Goal: Transaction & Acquisition: Obtain resource

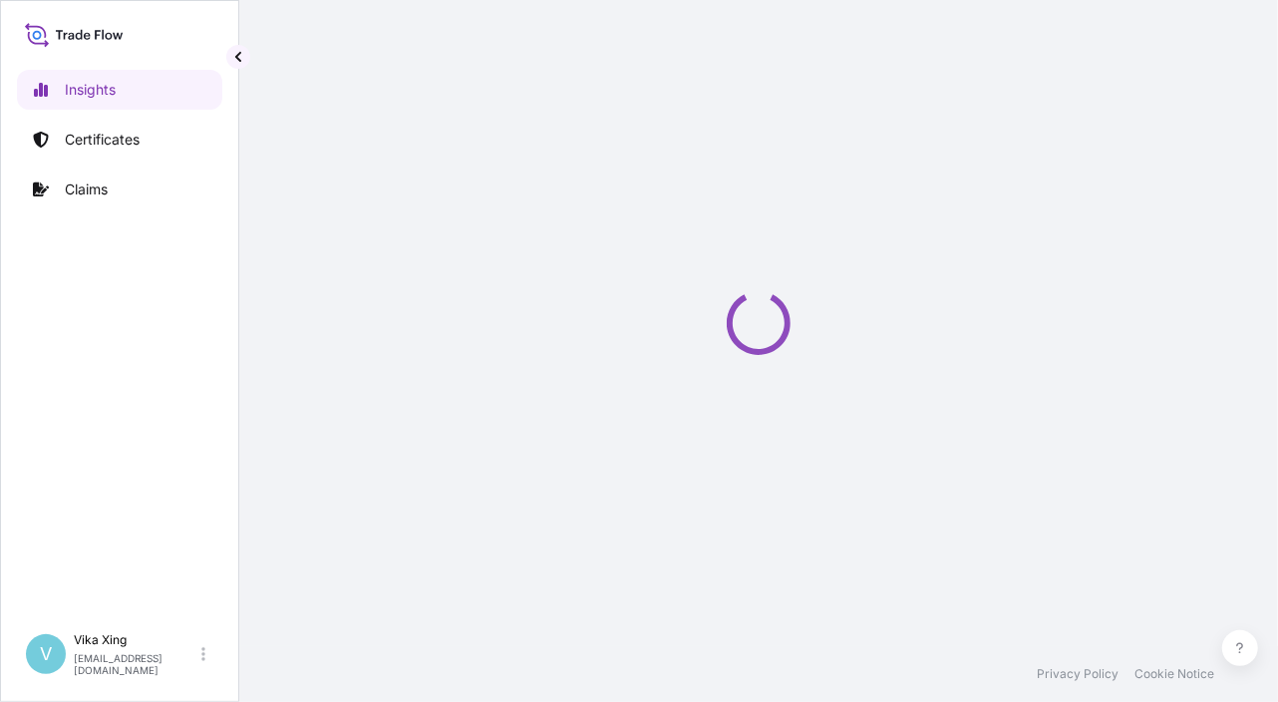
select select "2025"
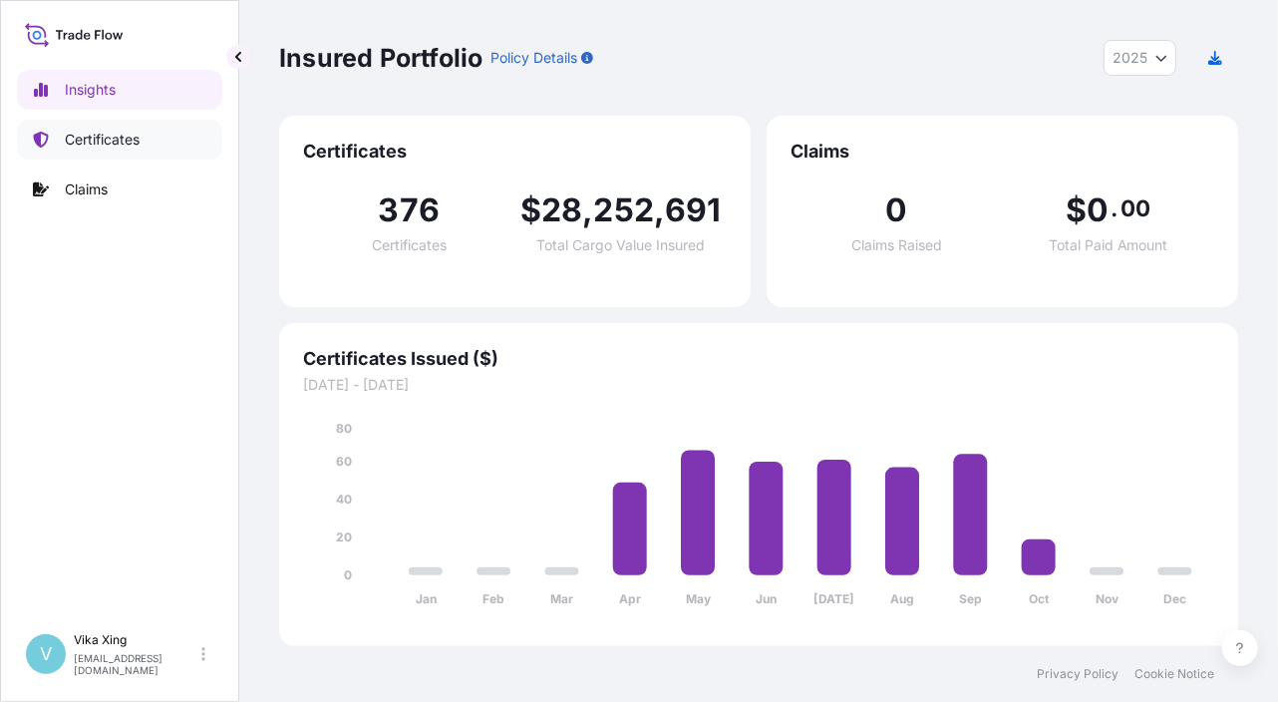
click at [101, 140] on p "Certificates" at bounding box center [102, 140] width 75 height 20
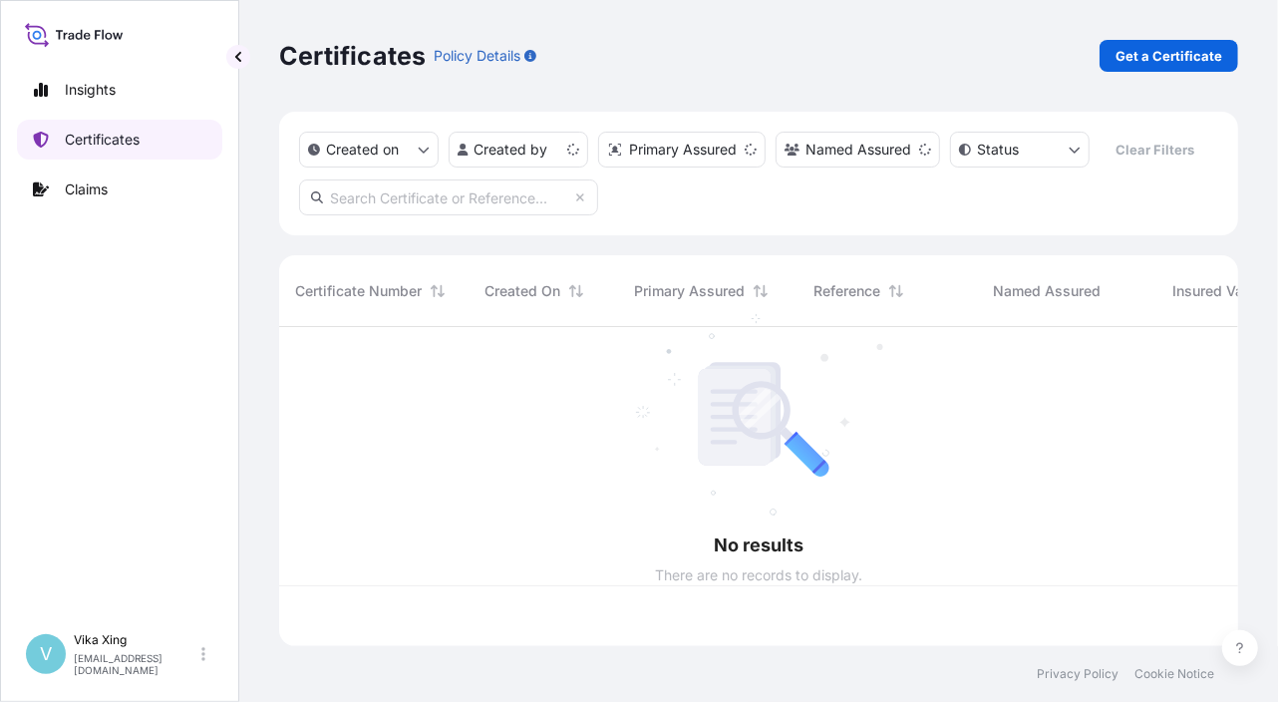
scroll to position [315, 944]
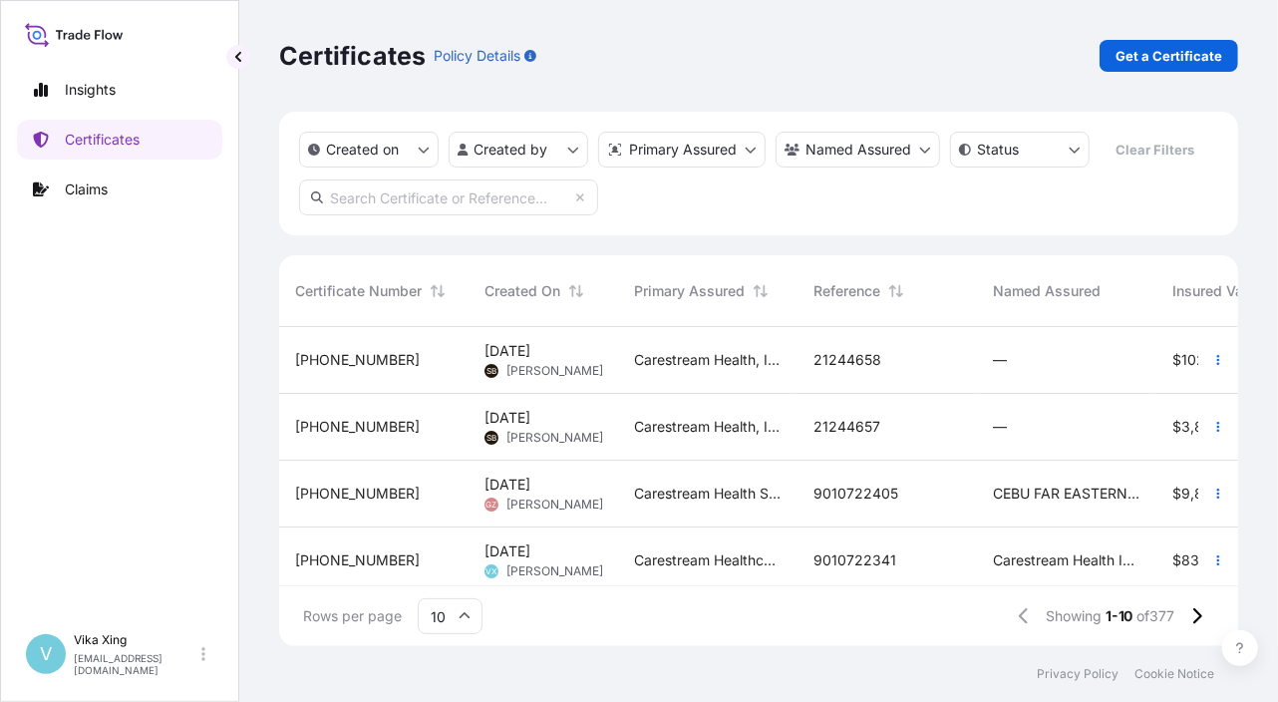
click at [1248, 259] on div "Certificates Policy Details Get a Certificate Created on Created by Primary Ass…" at bounding box center [758, 323] width 1039 height 646
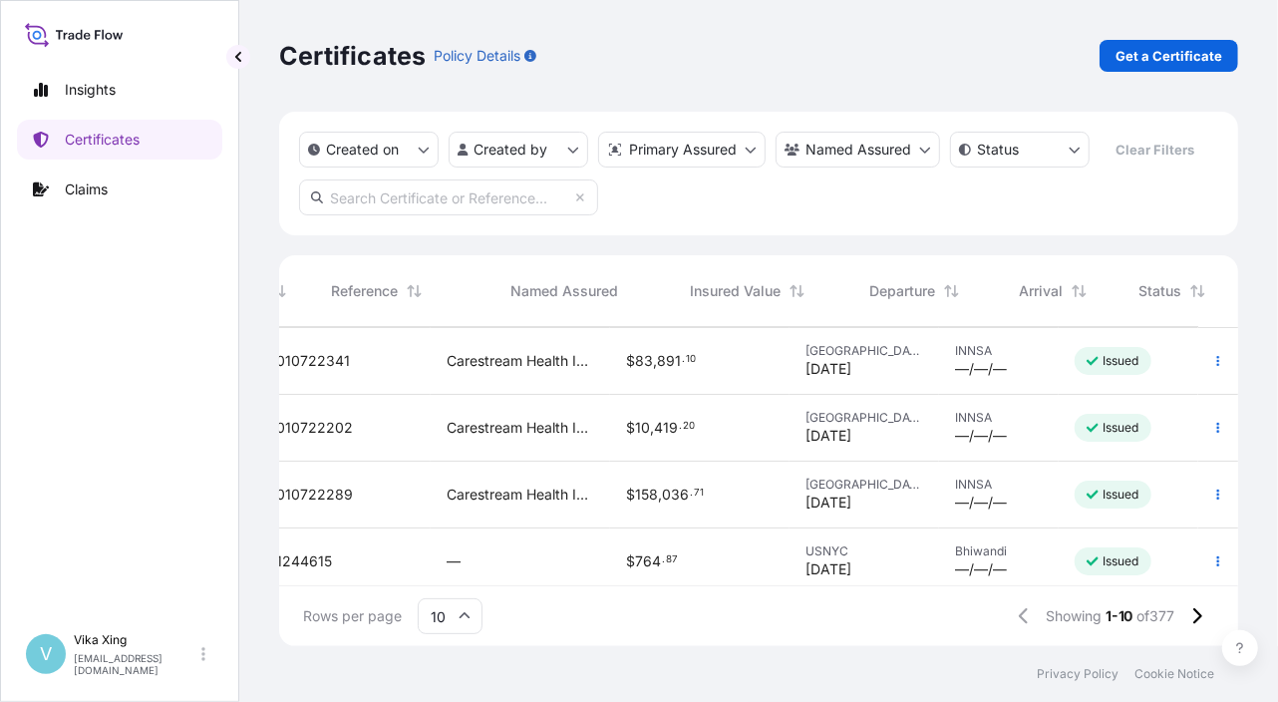
scroll to position [199, 560]
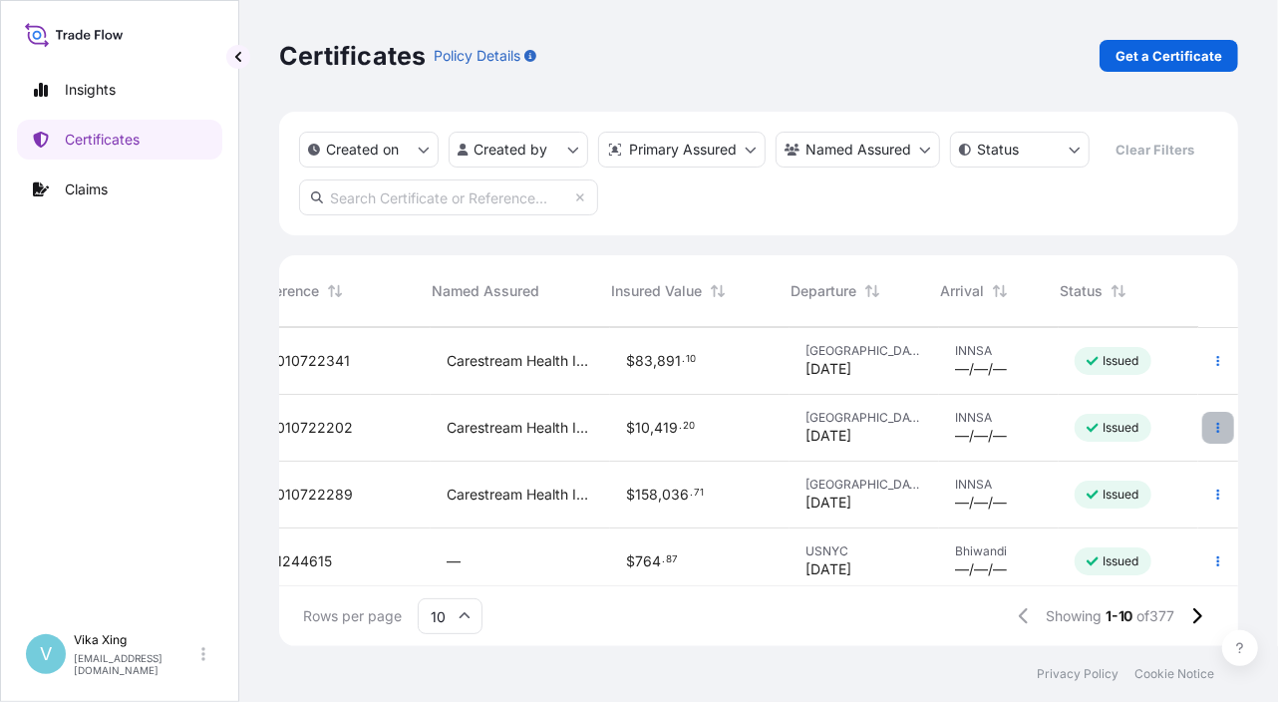
click at [1212, 424] on button "button" at bounding box center [1218, 428] width 32 height 32
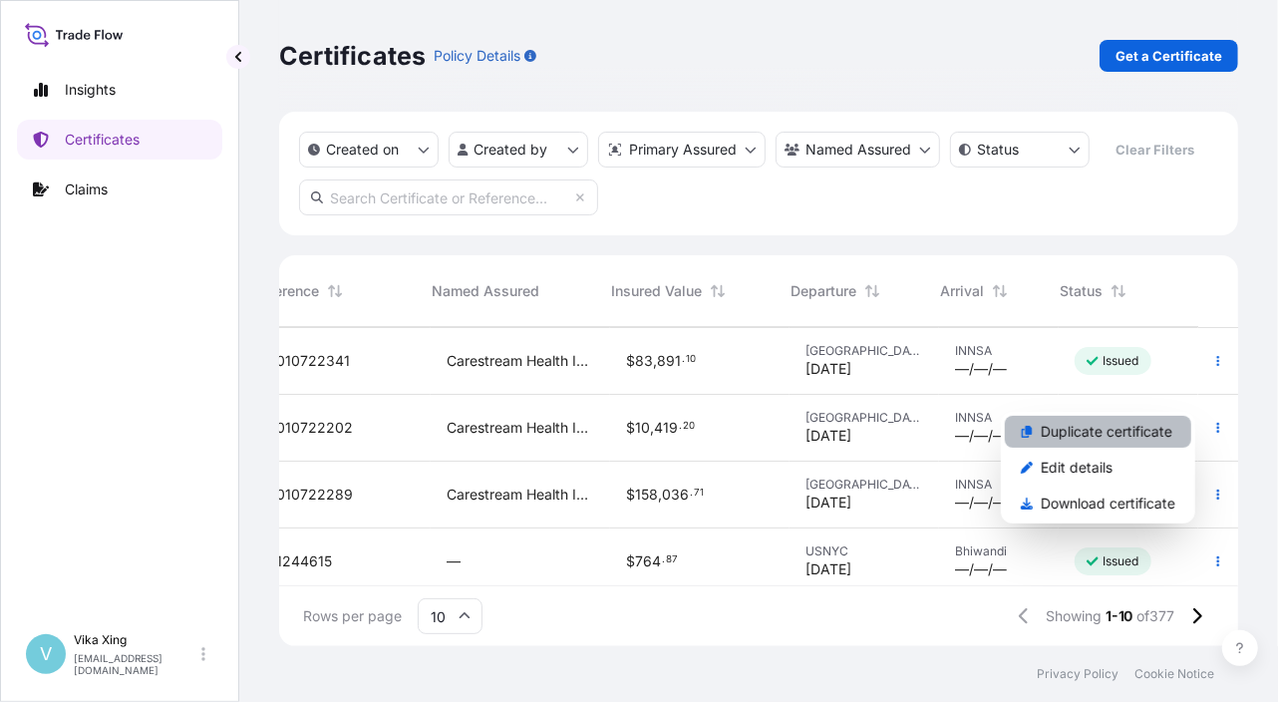
click at [1118, 445] on link "Duplicate certificate" at bounding box center [1098, 432] width 186 height 32
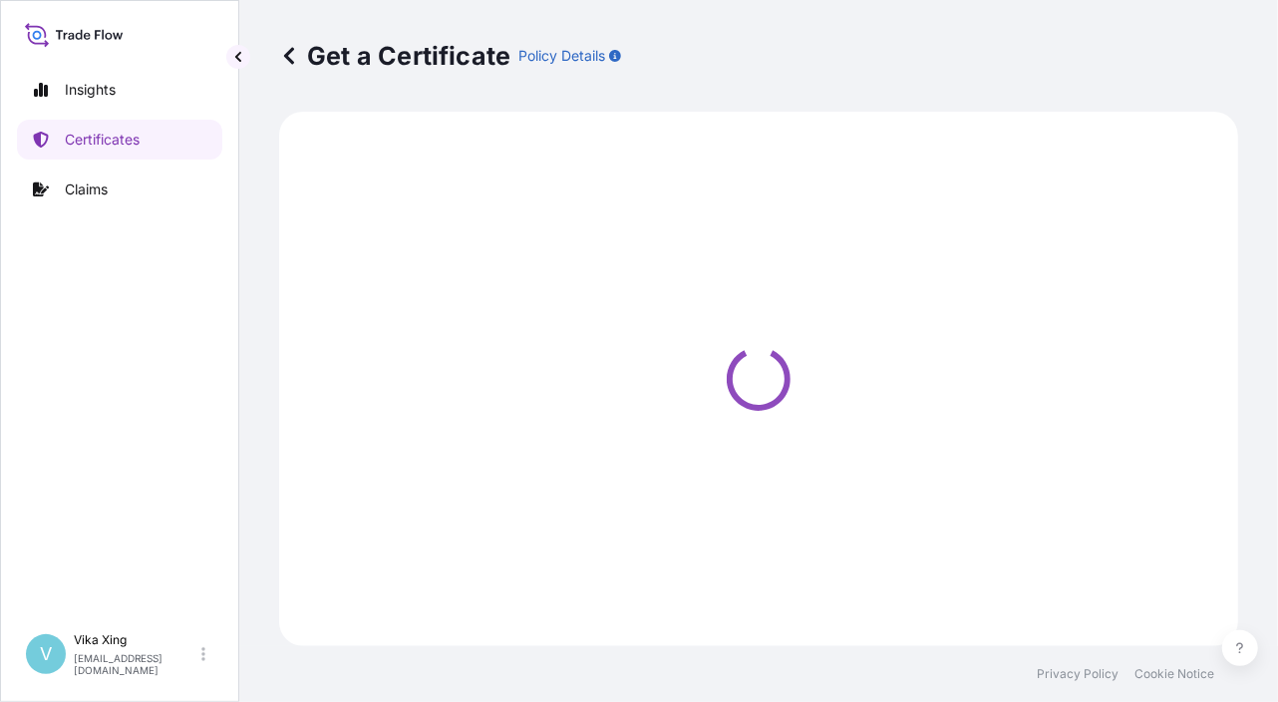
select select "Road / Inland"
select select "Ocean Vessel"
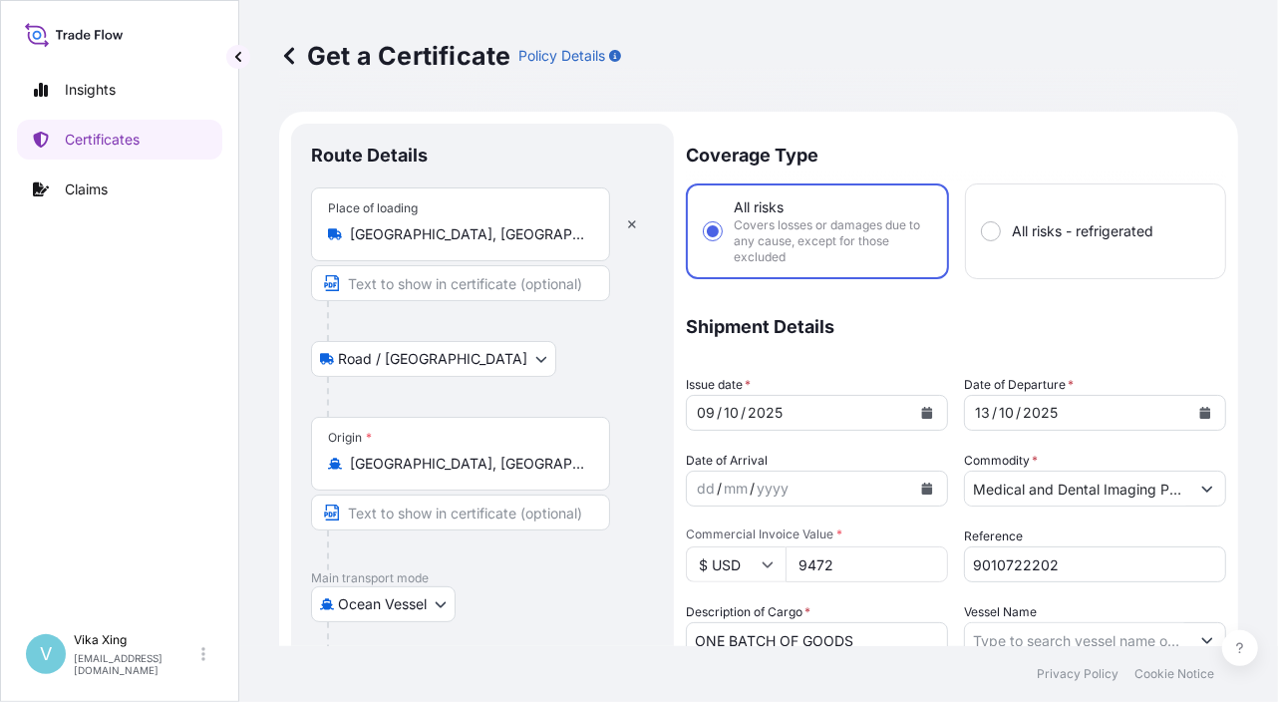
select select "32191"
click at [1211, 72] on div "Get a Certificate Policy Details" at bounding box center [758, 56] width 959 height 112
drag, startPoint x: 1076, startPoint y: 566, endPoint x: 894, endPoint y: 546, distance: 182.5
click at [894, 546] on div "Coverage Type All risks Covers losses or damages due to any cause, except for t…" at bounding box center [956, 649] width 540 height 1050
paste input "441"
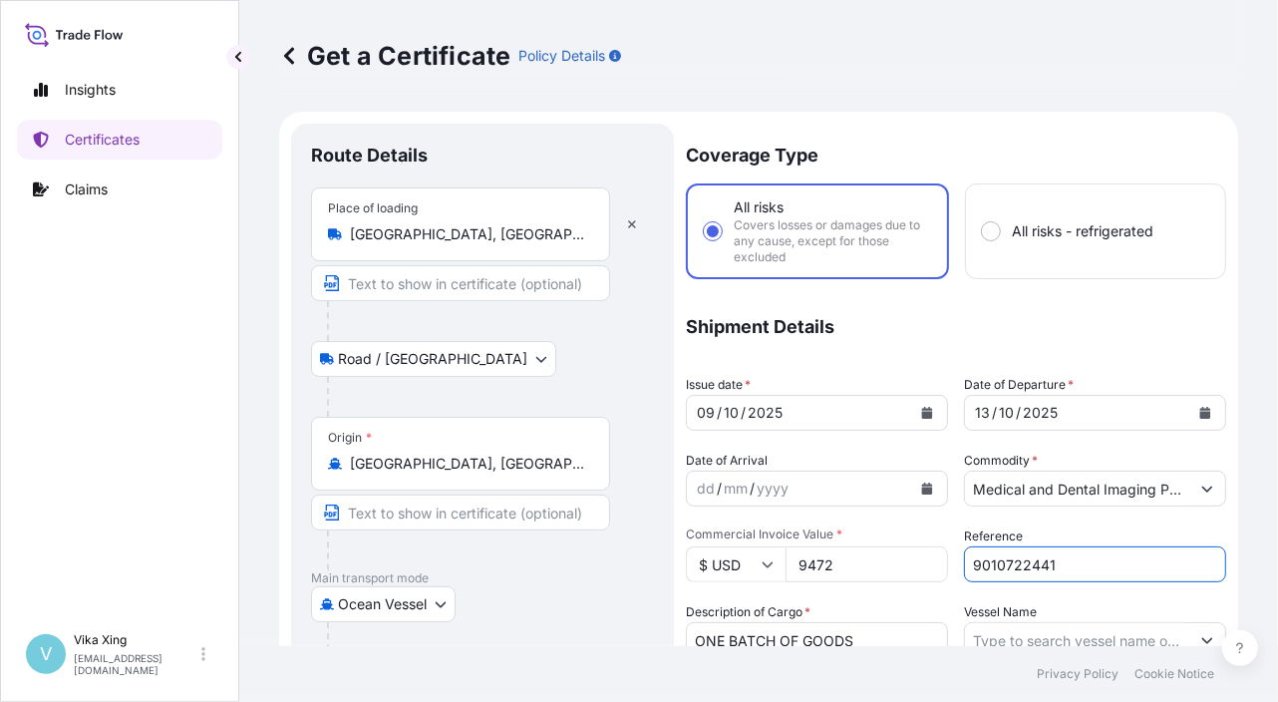
type input "9010722441"
click at [922, 409] on icon "Calendar" at bounding box center [927, 413] width 11 height 12
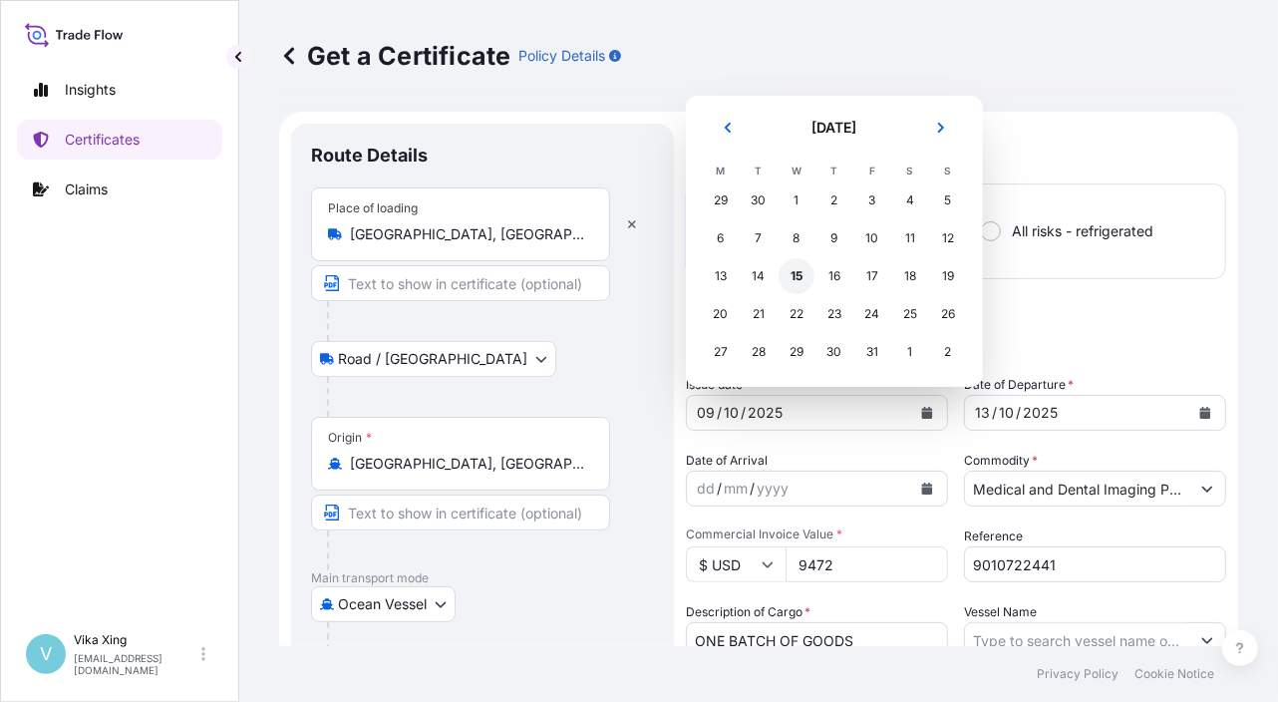
click at [799, 272] on div "15" at bounding box center [796, 276] width 36 height 36
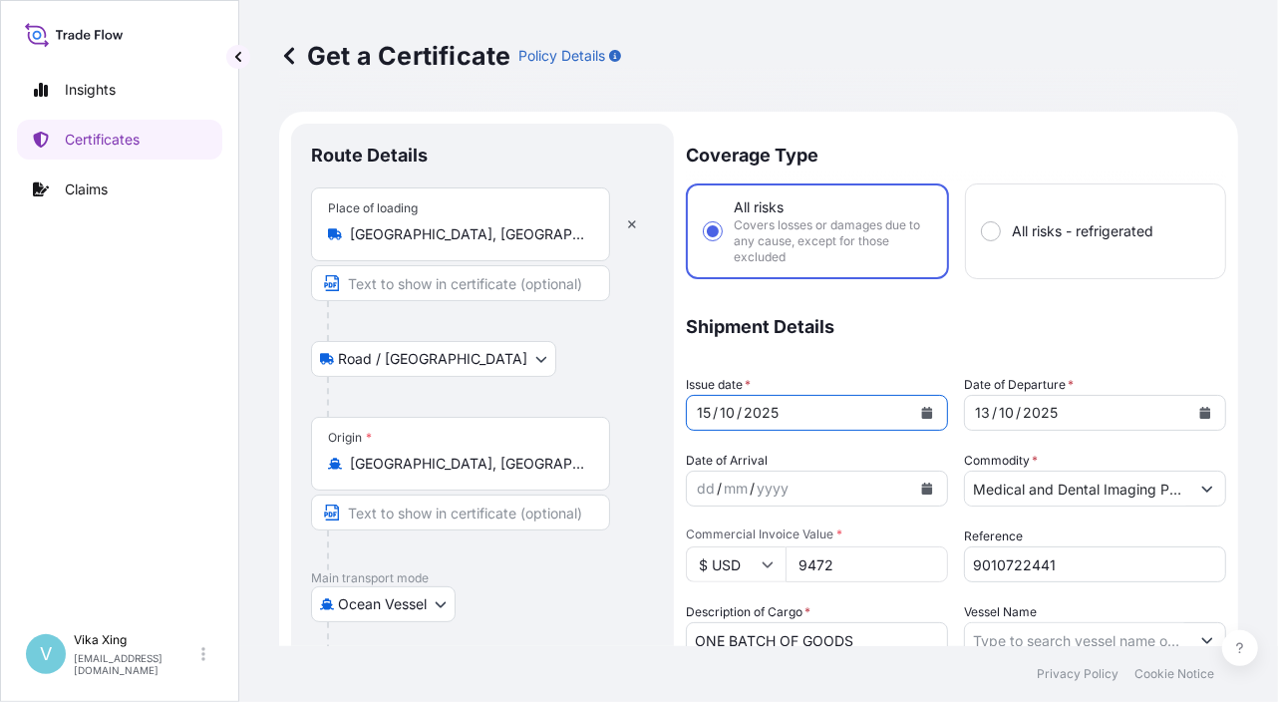
click at [1199, 413] on icon "Calendar" at bounding box center [1205, 413] width 12 height 12
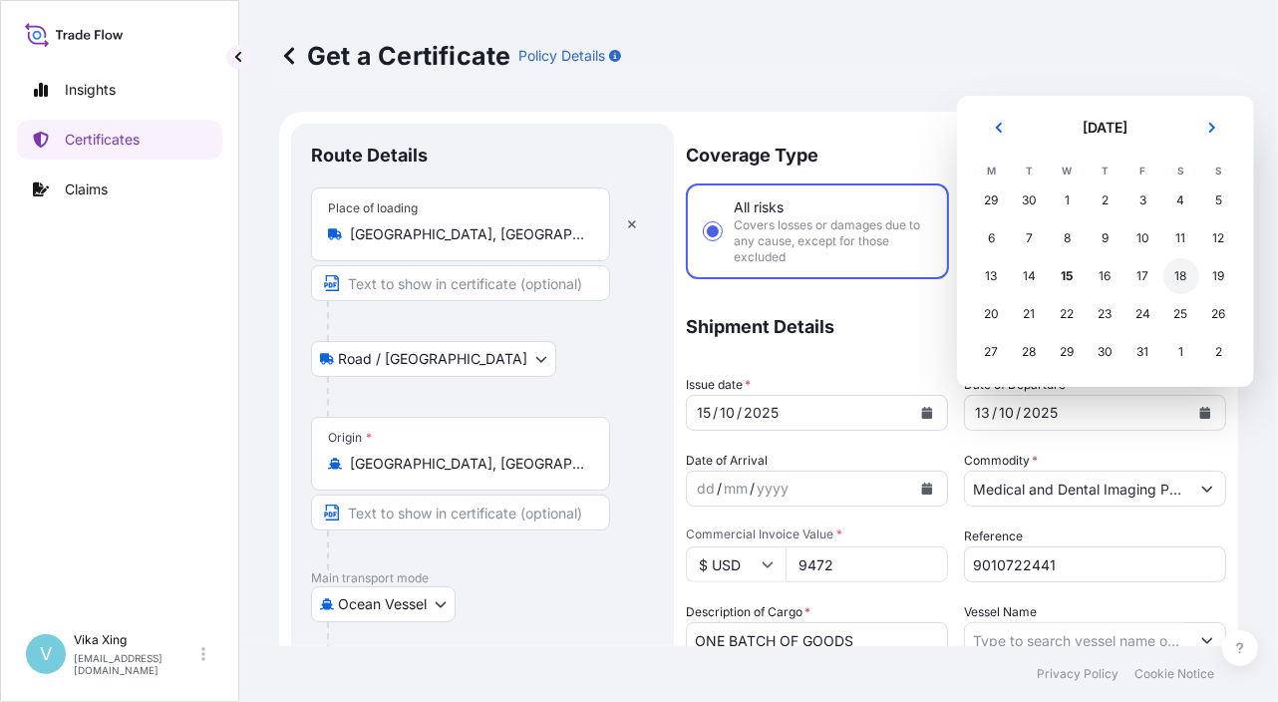
click at [1173, 274] on div "18" at bounding box center [1181, 276] width 36 height 36
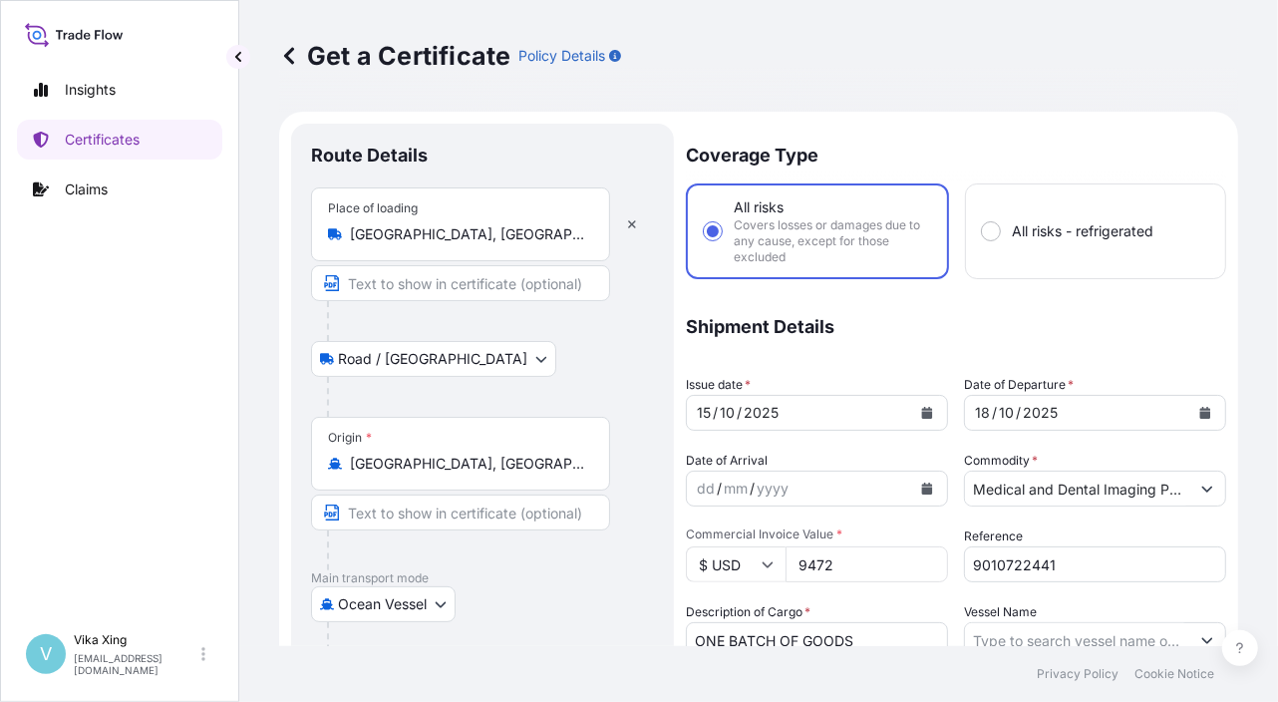
click at [736, 559] on div "$ USD 9472" at bounding box center [817, 564] width 262 height 36
paste input "1900.40"
type input "1900.40"
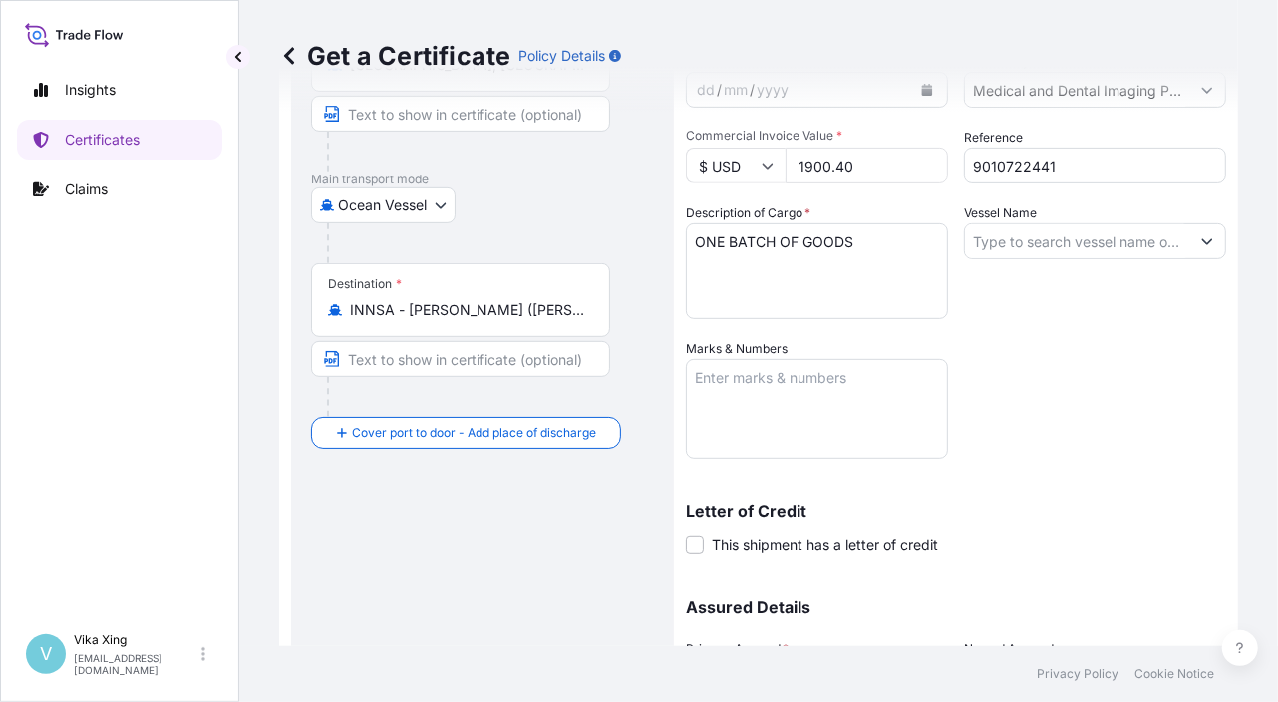
scroll to position [594, 0]
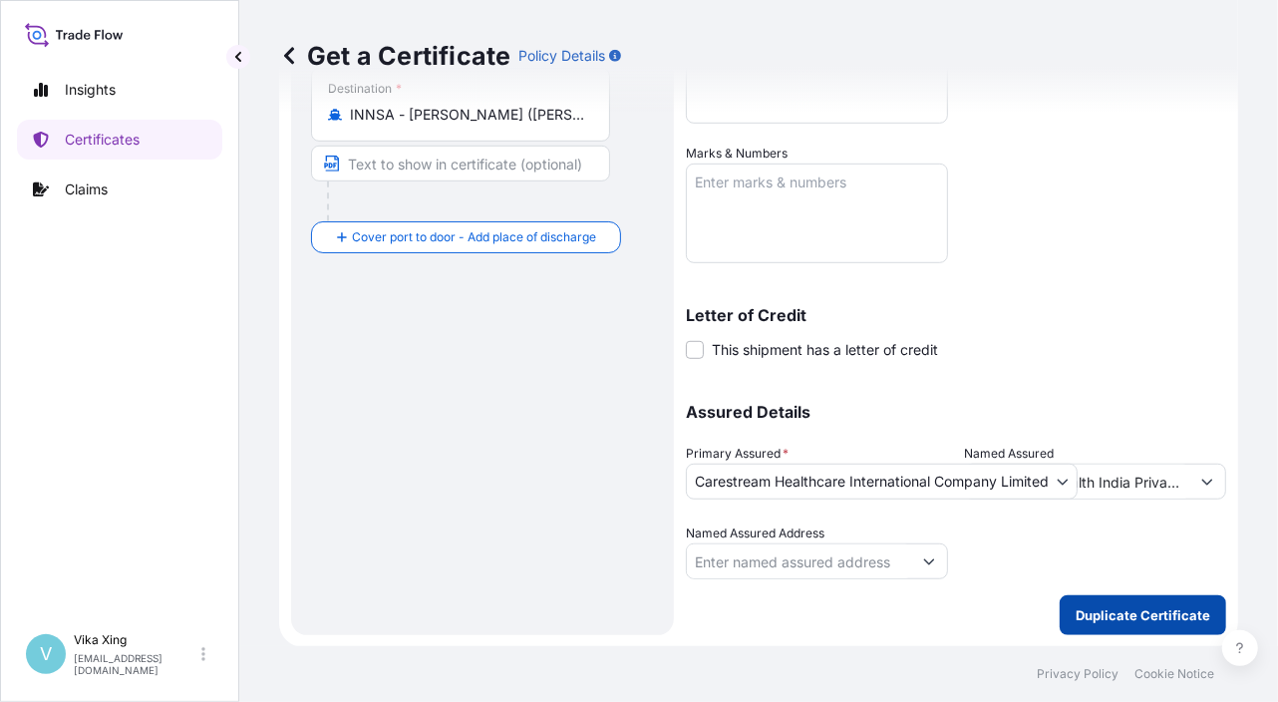
click at [1084, 618] on p "Duplicate Certificate" at bounding box center [1143, 615] width 135 height 20
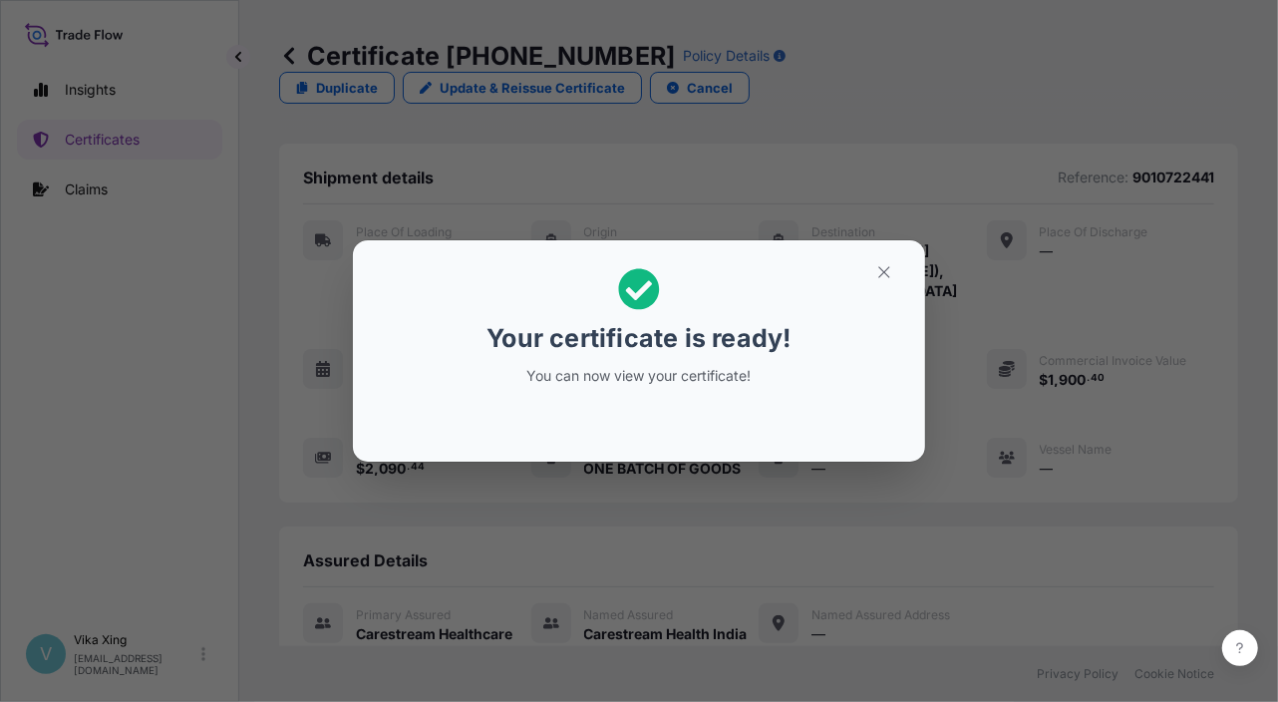
click at [1232, 202] on div "Your certificate is ready! You can now view your certificate!" at bounding box center [639, 351] width 1278 height 702
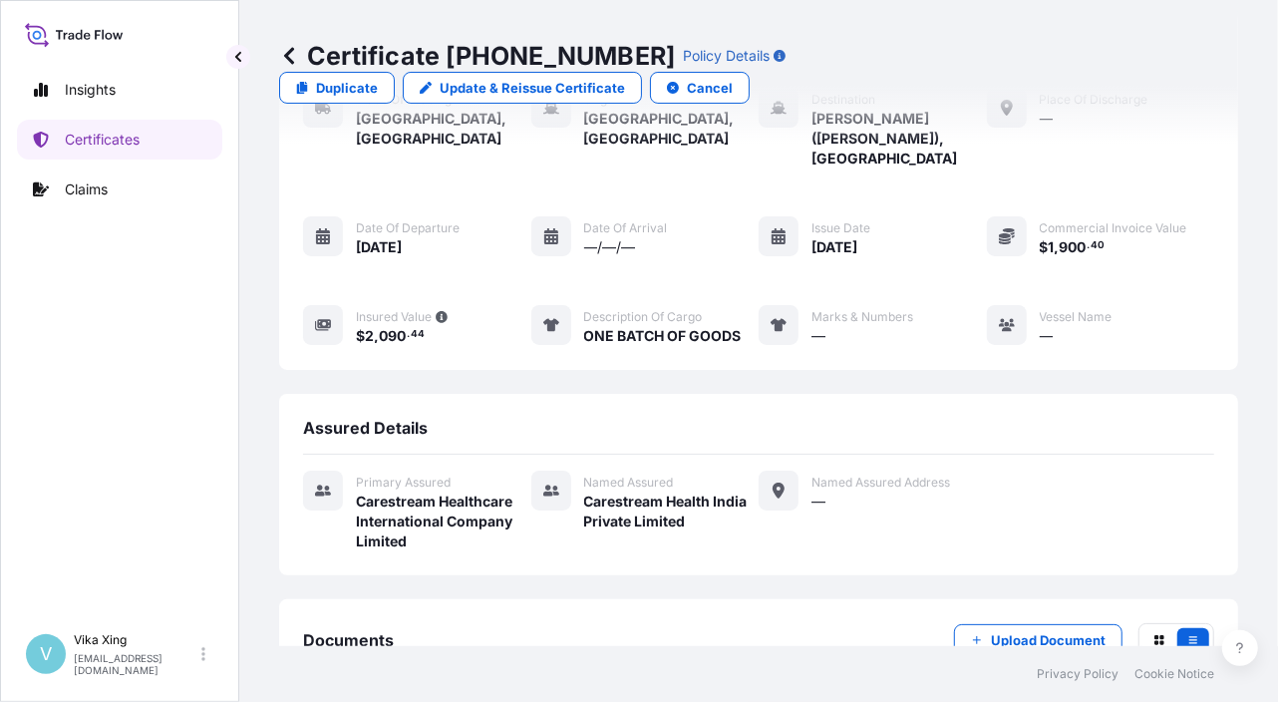
scroll to position [216, 0]
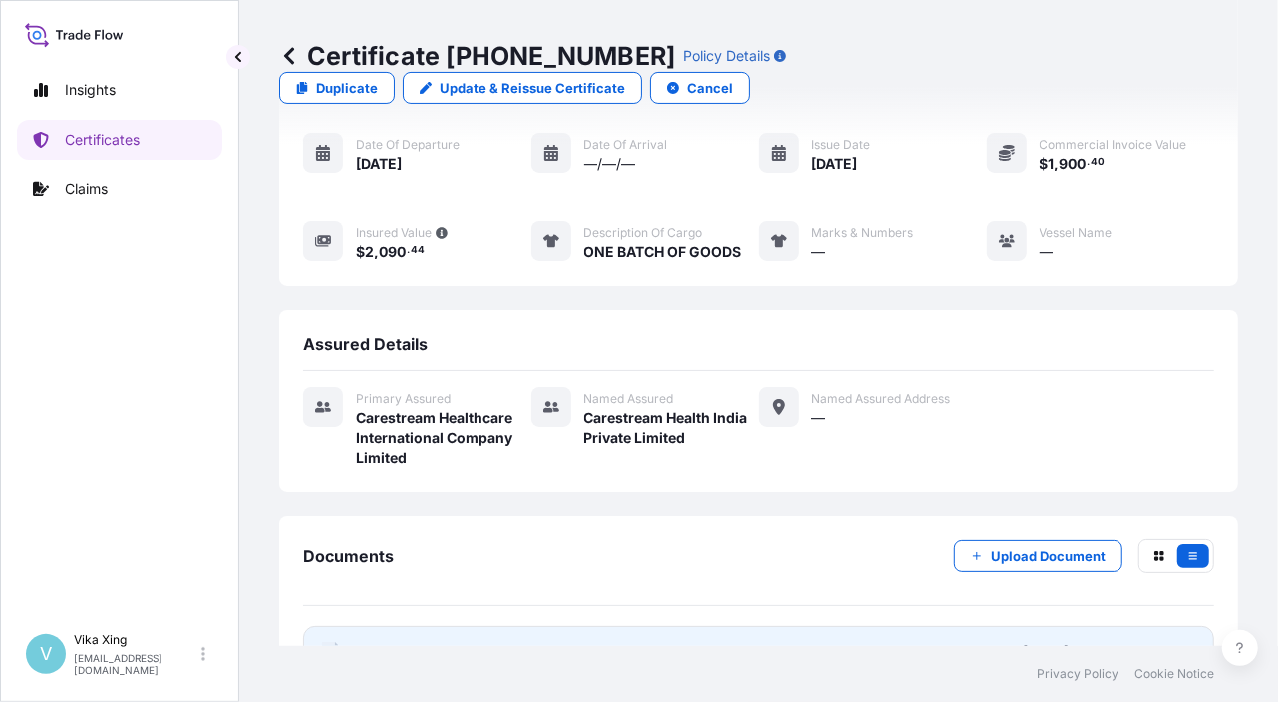
click at [408, 642] on span "Certificate" at bounding box center [392, 652] width 72 height 20
